Goal: Information Seeking & Learning: Stay updated

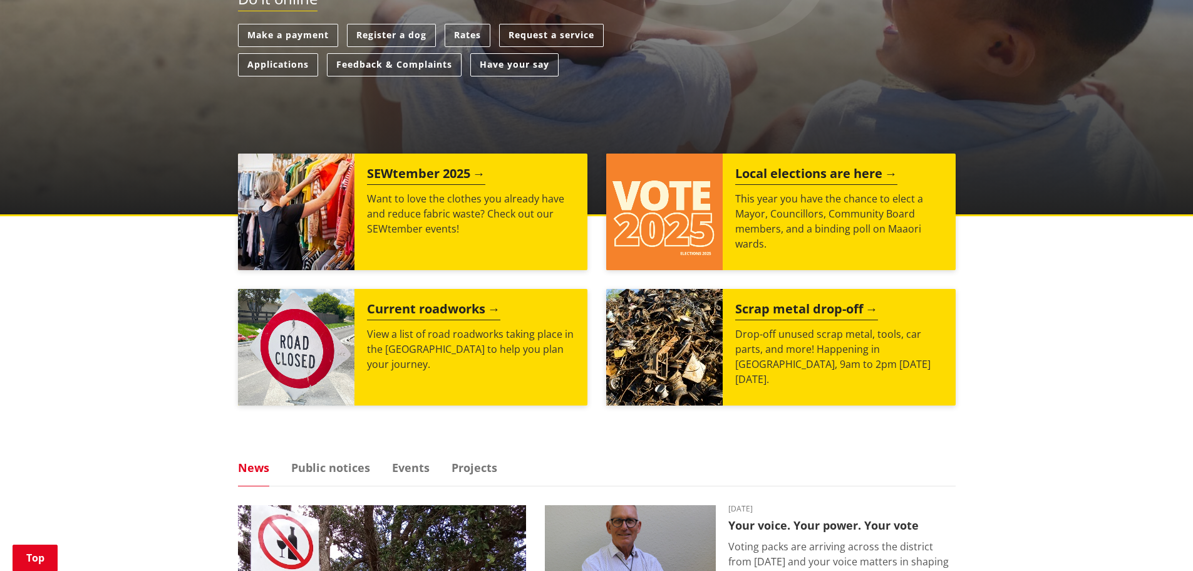
scroll to position [438, 0]
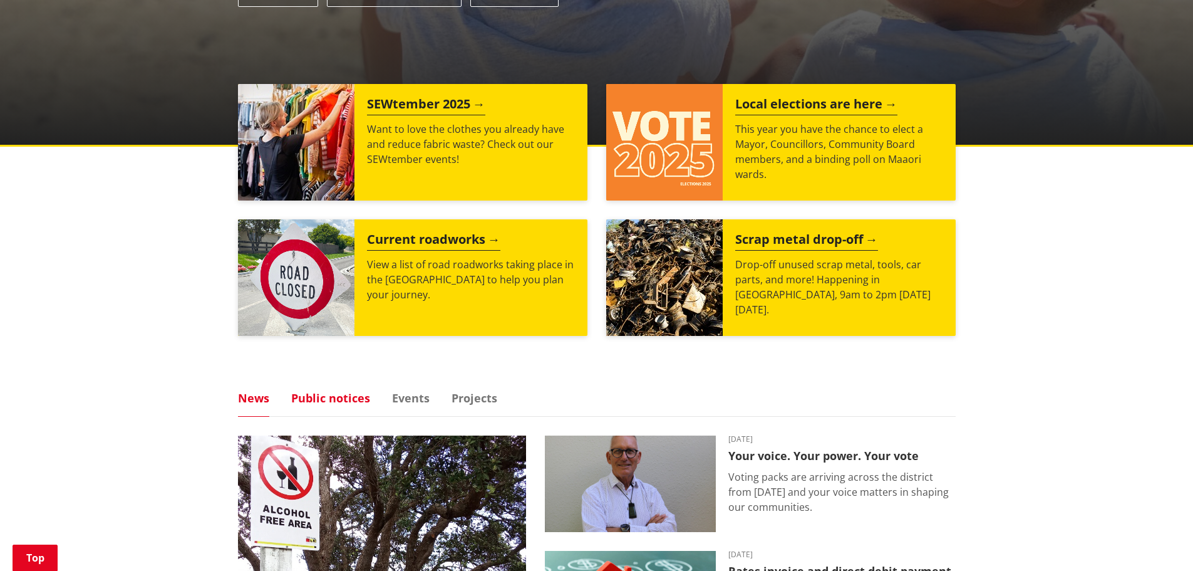
click at [336, 398] on link "Public notices" at bounding box center [330, 397] width 79 height 11
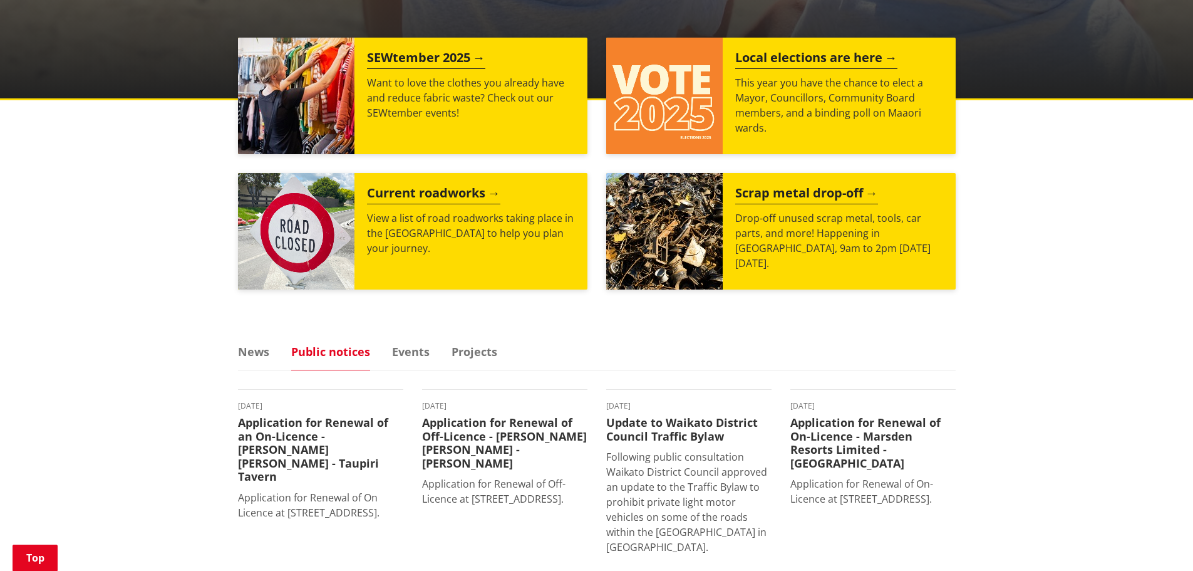
scroll to position [564, 0]
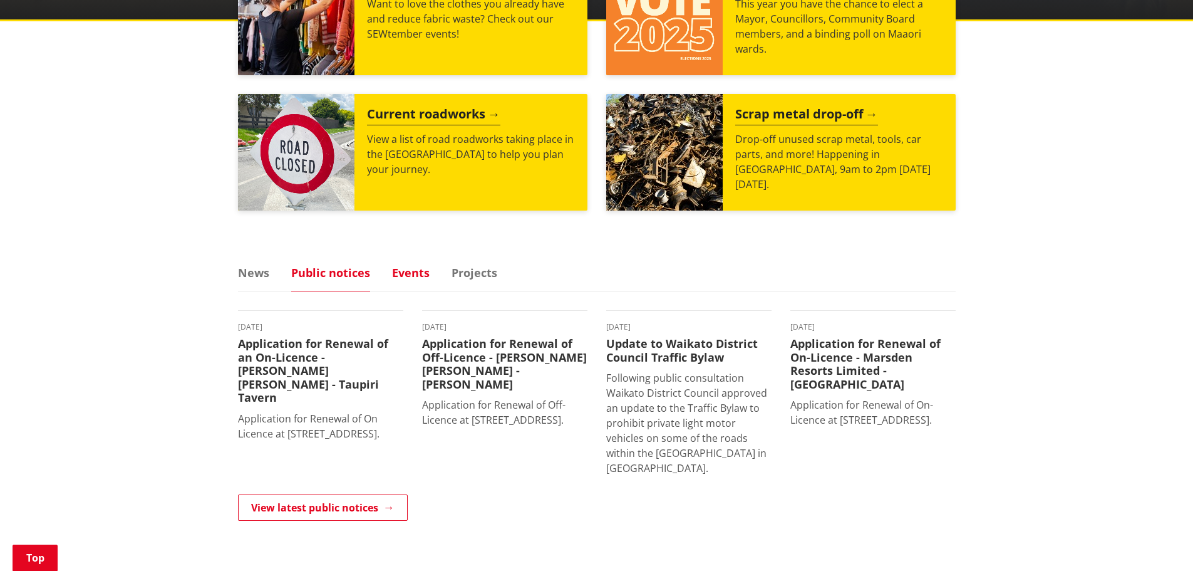
click at [421, 276] on link "Events" at bounding box center [411, 272] width 38 height 11
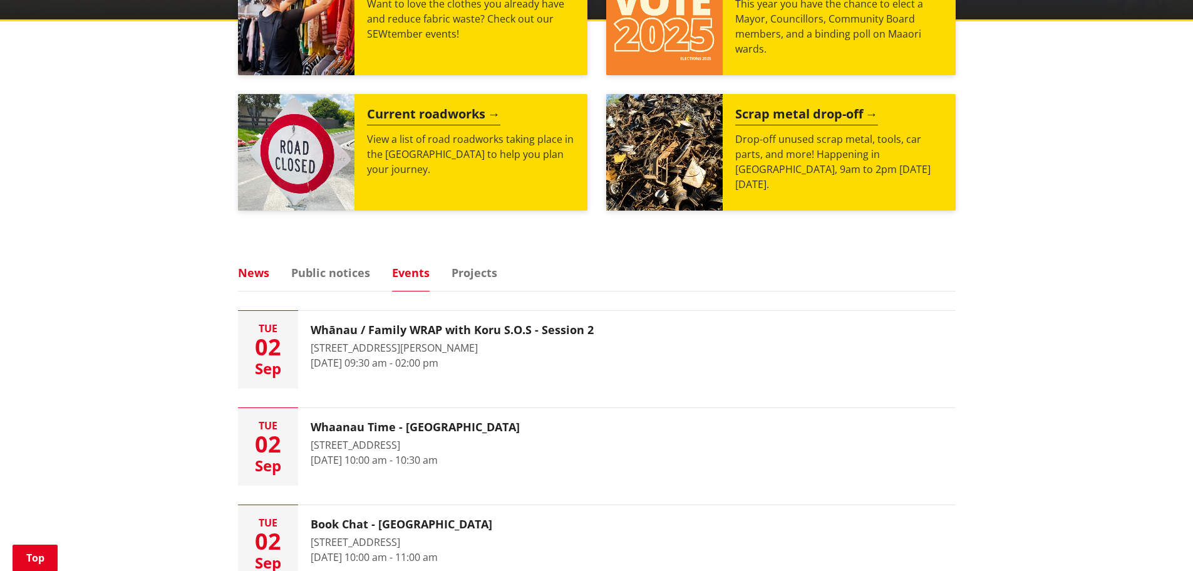
click at [259, 272] on link "News" at bounding box center [253, 272] width 31 height 11
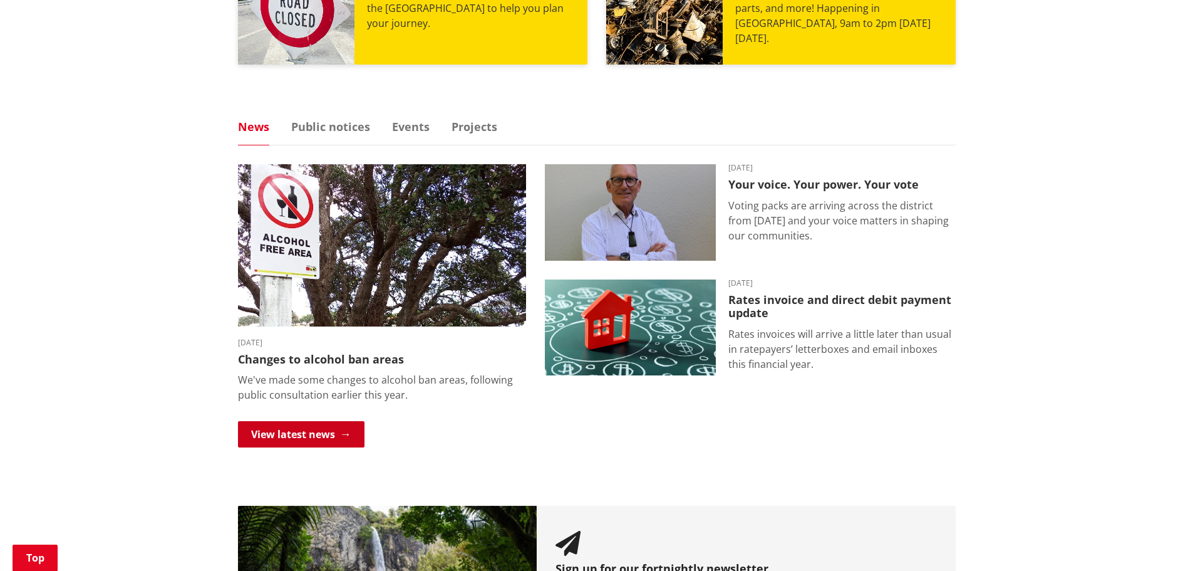
scroll to position [752, 0]
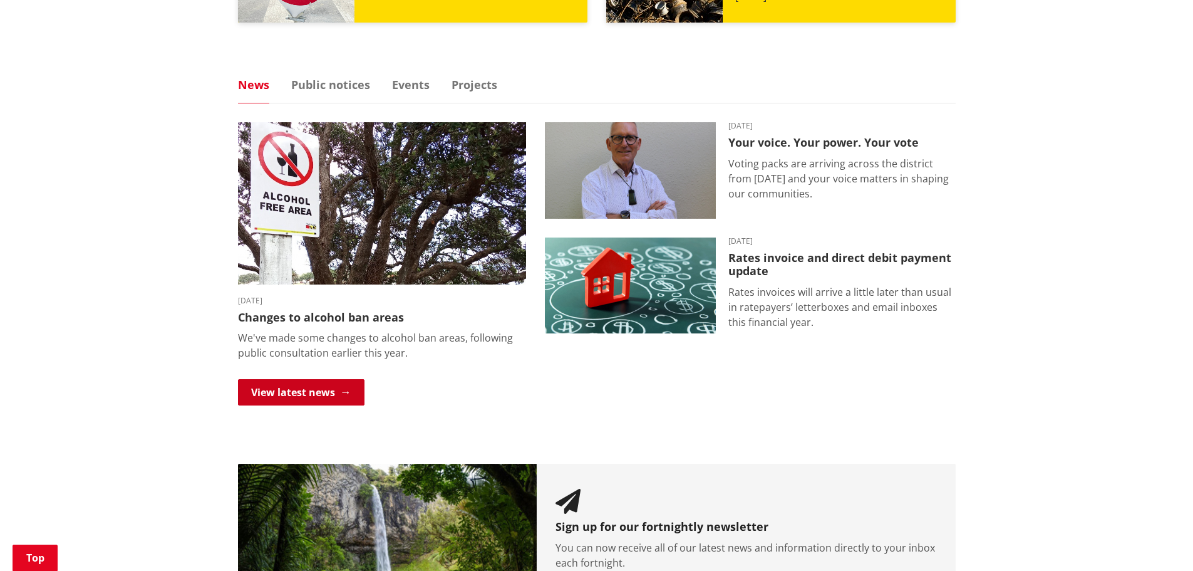
click at [286, 392] on link "View latest news" at bounding box center [301, 392] width 127 height 26
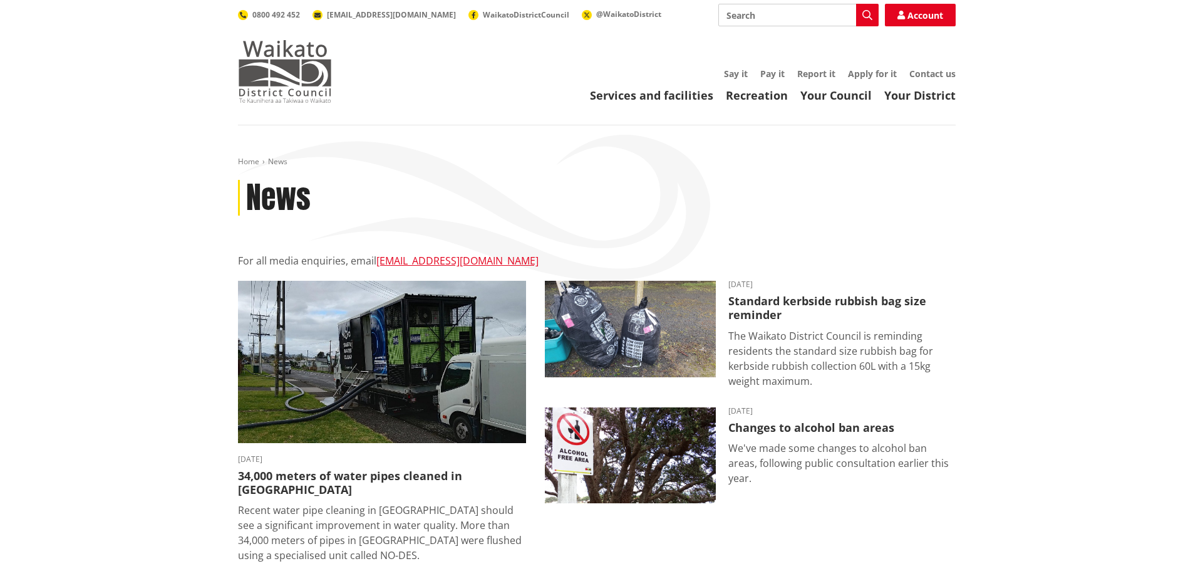
click at [293, 68] on img at bounding box center [285, 71] width 94 height 63
